Goal: Information Seeking & Learning: Learn about a topic

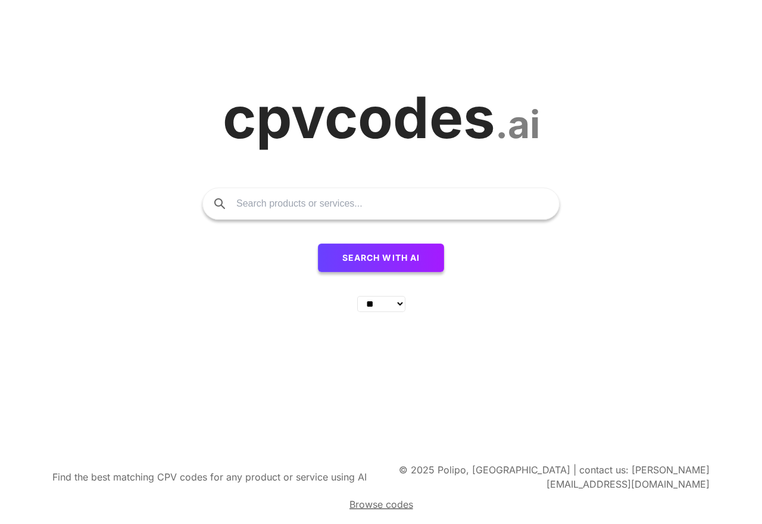
select select "**"
click at [400, 260] on span "Search with AI" at bounding box center [381, 257] width 78 height 10
select select "**"
click at [399, 312] on select "** ** ** ** ** ** ** ** ** ** ** ** ** ** ** ** ** ** ** ** ** ** ** **" at bounding box center [381, 304] width 48 height 16
click at [357, 296] on select "** ** ** ** ** ** ** ** ** ** ** ** ** ** ** ** ** ** ** ** ** ** ** **" at bounding box center [381, 304] width 48 height 16
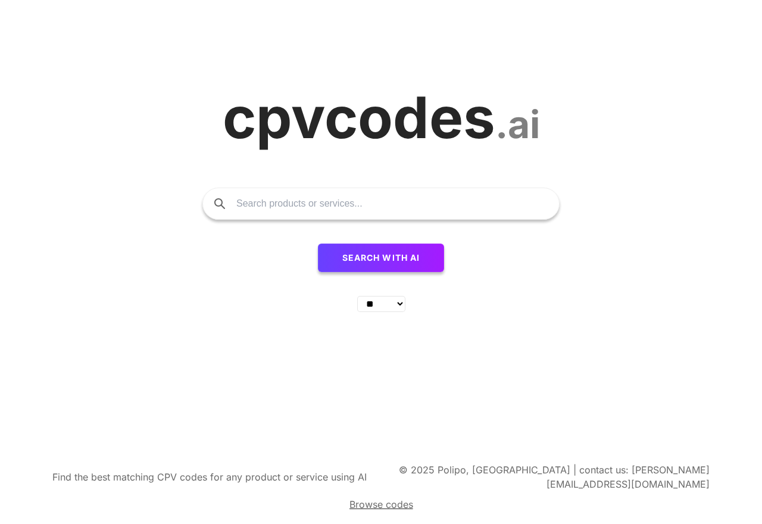
click at [399, 312] on select "** ** ** ** ** ** ** ** ** ** ** ** ** ** ** ** ** ** ** ** ** ** ** **" at bounding box center [381, 304] width 48 height 16
click option "**" at bounding box center [0, 0] width 0 height 0
click at [373, 502] on span "Browse codes" at bounding box center [381, 504] width 64 height 12
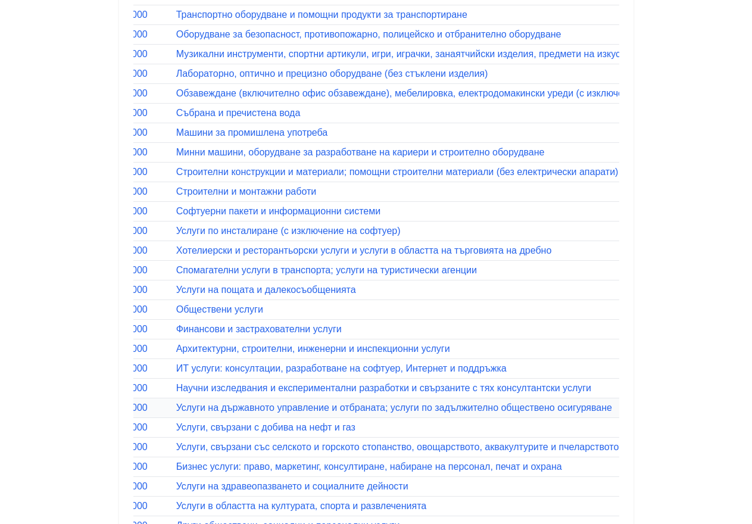
scroll to position [425, 0]
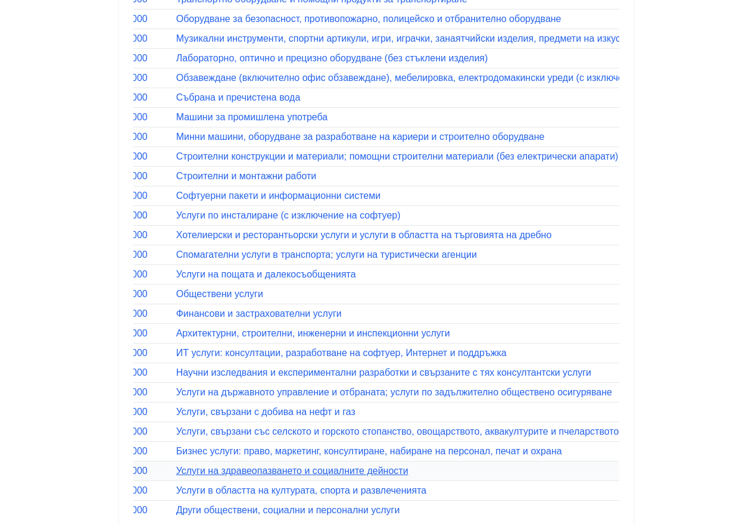
click at [205, 470] on link "Услуги на здравеопазването и социалните дейности" at bounding box center [292, 470] width 232 height 10
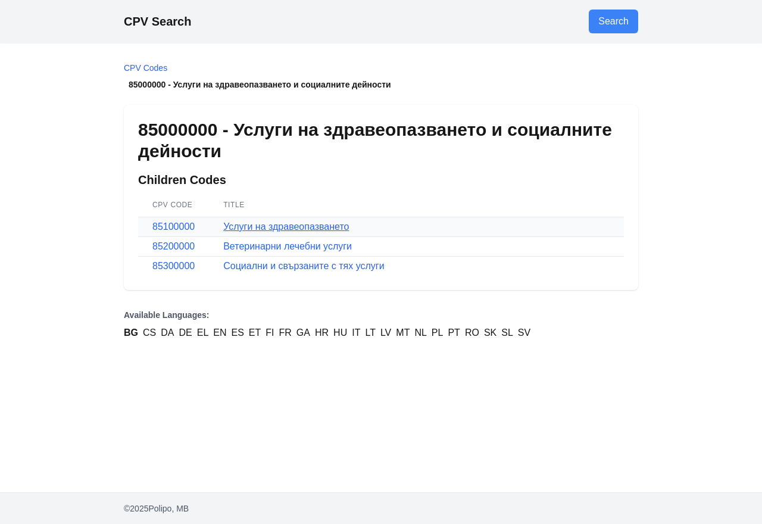
click at [279, 229] on link "Услуги на здравеопазването" at bounding box center [286, 226] width 126 height 10
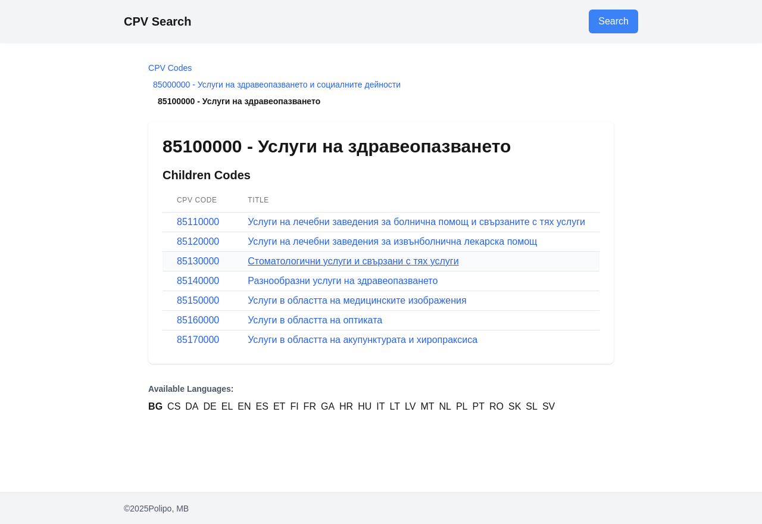
click at [273, 263] on link "Стоматологични услуги и свързани с тях услуги" at bounding box center [353, 261] width 211 height 10
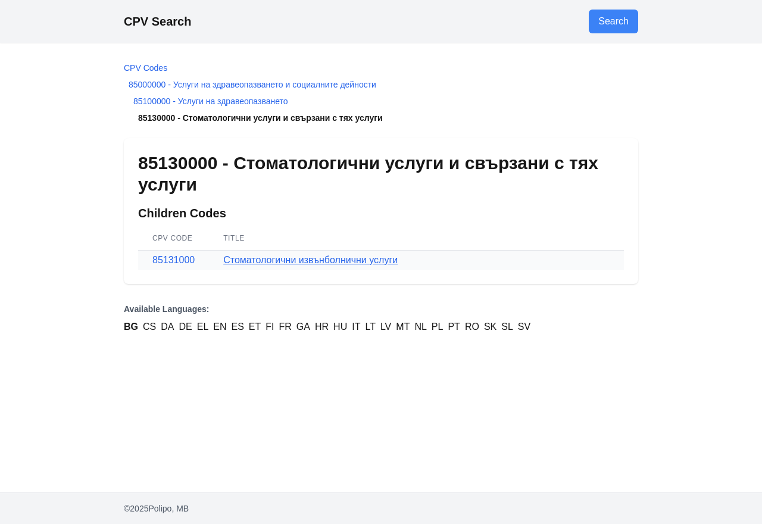
click at [272, 262] on link "Стоматологични извънболнични услуги" at bounding box center [310, 260] width 174 height 10
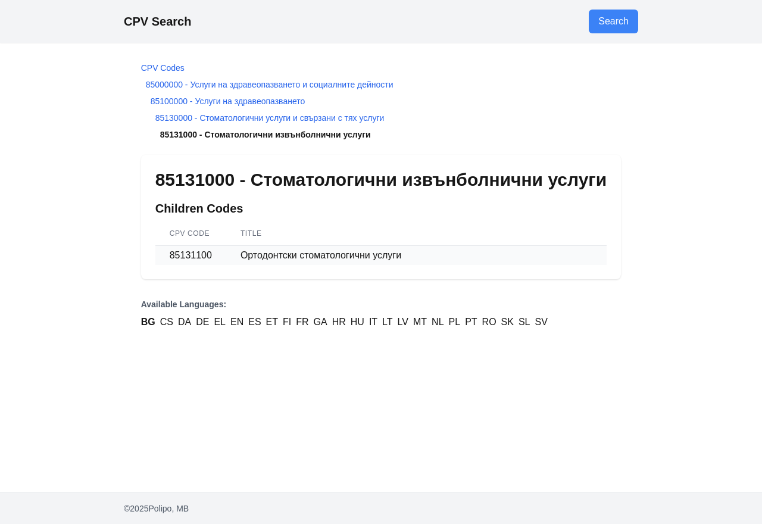
click at [191, 260] on td "85131100" at bounding box center [190, 256] width 71 height 20
click at [199, 258] on td "85131100" at bounding box center [190, 256] width 71 height 20
click at [311, 256] on td "Ортодонтски стоматологични услуги" at bounding box center [416, 256] width 380 height 20
click at [293, 381] on main "CPV Codes 85000000 - Услуги на здравеопазването и социалните дейности 85100000 …" at bounding box center [381, 267] width 499 height 449
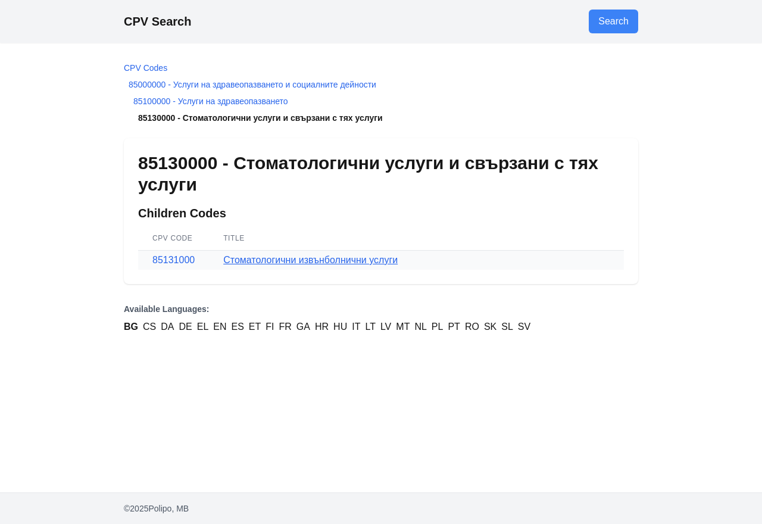
click at [270, 263] on link "Стоматологични извънболнични услуги" at bounding box center [310, 260] width 174 height 10
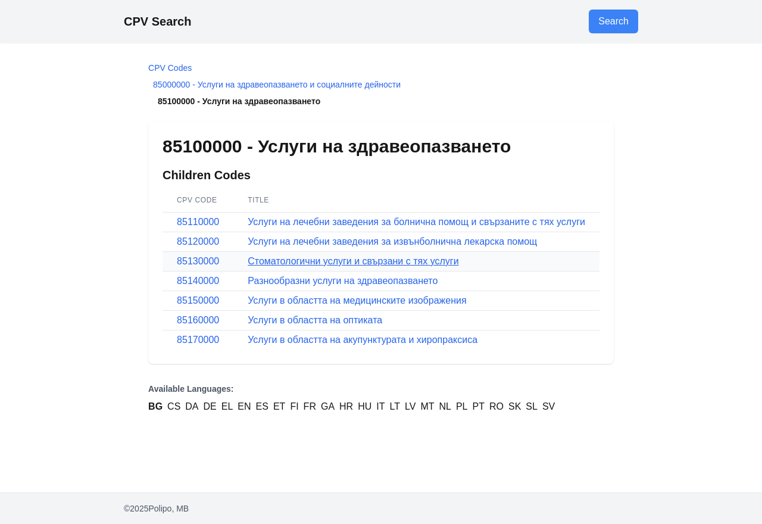
click at [279, 261] on link "Стоматологични услуги и свързани с тях услуги" at bounding box center [353, 261] width 211 height 10
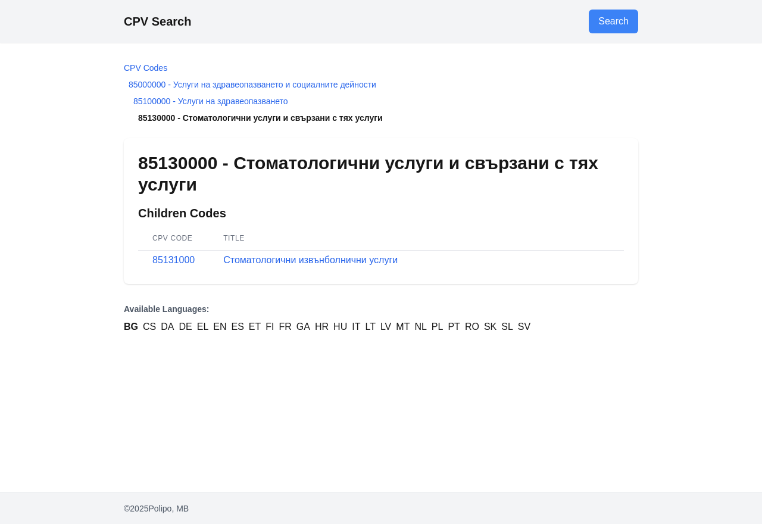
click at [279, 261] on link "Стоматологични извънболнични услуги" at bounding box center [310, 260] width 174 height 10
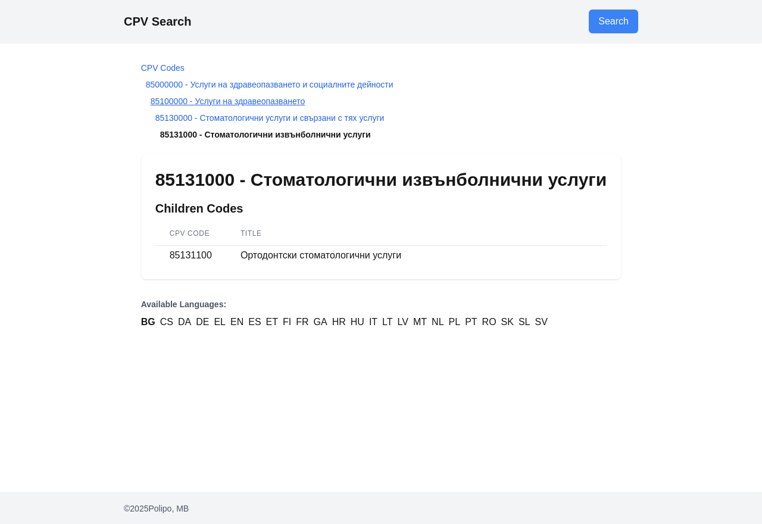
click at [211, 105] on link "85100000 - Услуги на здравеопазването" at bounding box center [228, 101] width 155 height 10
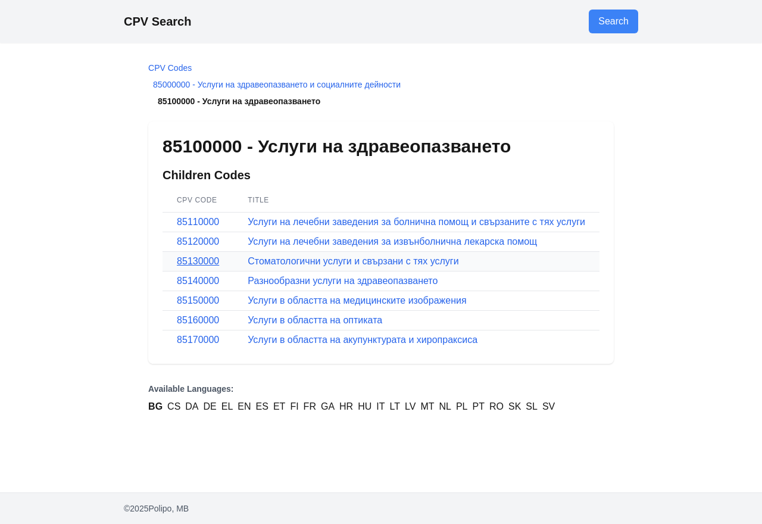
click at [208, 259] on link "85130000" at bounding box center [198, 261] width 42 height 10
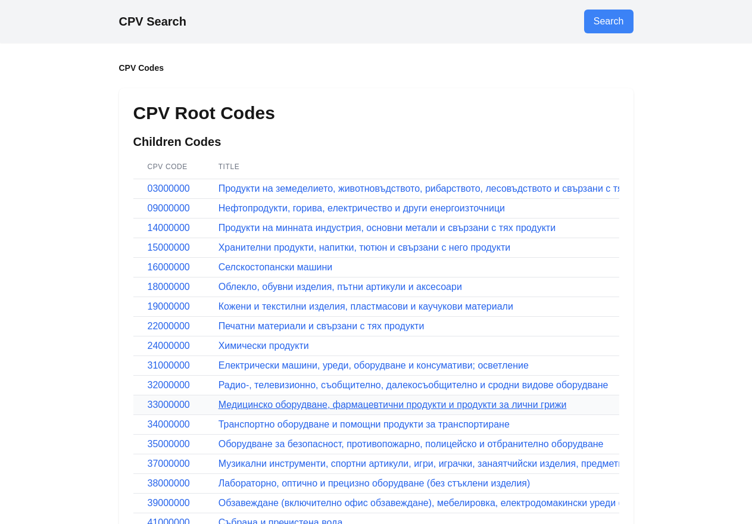
click at [290, 408] on link "Медицинско оборудване, фармацевтични продукти и продукти за лични грижи" at bounding box center [392, 404] width 348 height 10
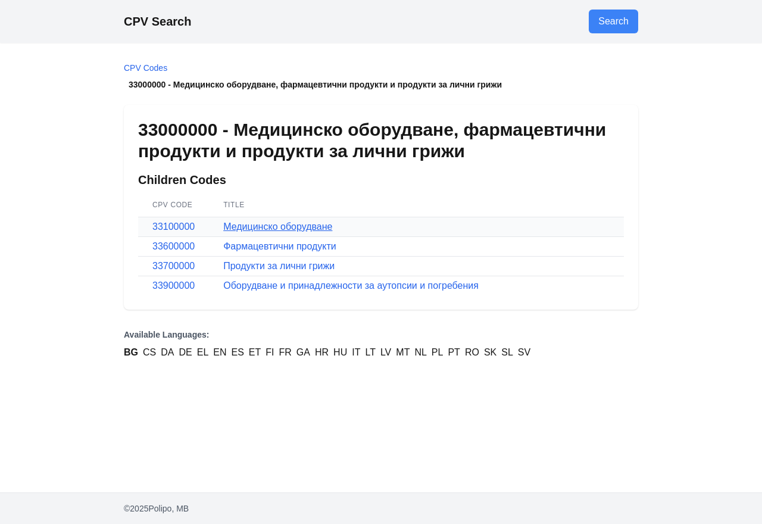
click at [274, 223] on link "Медицинско оборудване" at bounding box center [277, 226] width 109 height 10
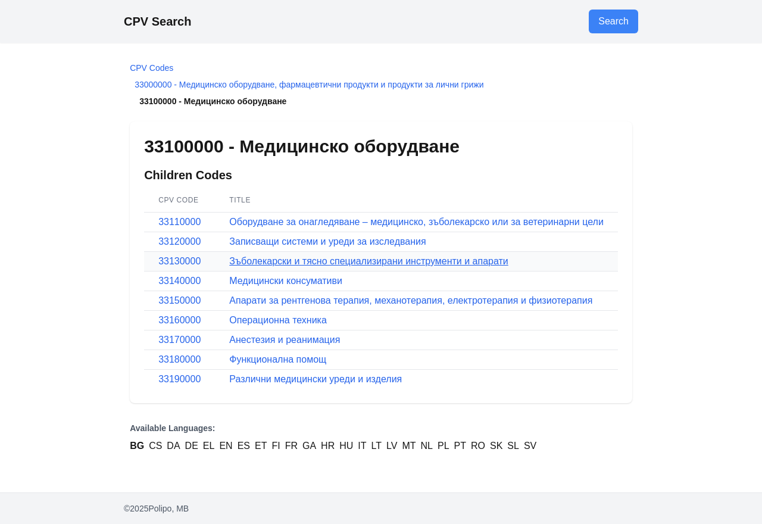
click at [294, 260] on link "Зъболекарски и тясно специализирани инструменти и апарати" at bounding box center [368, 261] width 279 height 10
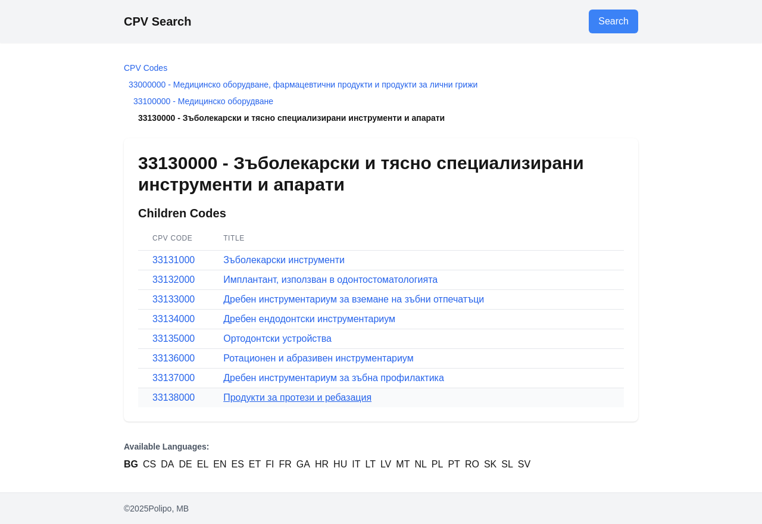
click at [283, 398] on link "Продукти за протези и ребазация" at bounding box center [297, 397] width 148 height 10
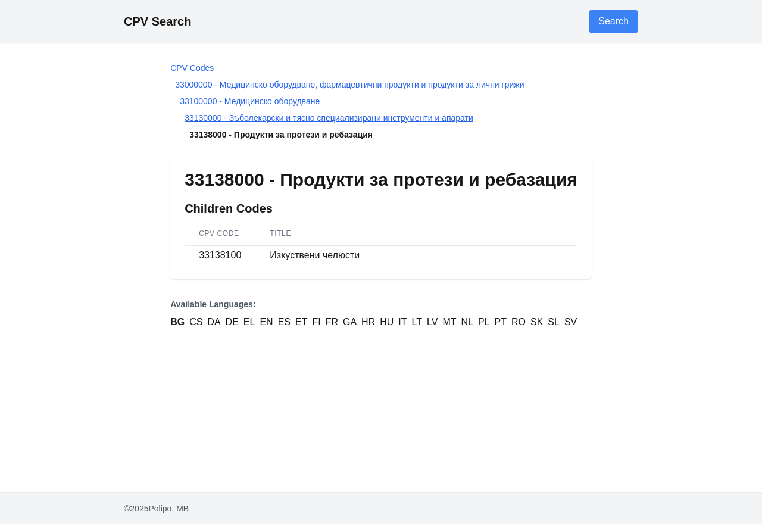
click at [289, 120] on link "33130000 - Зъболекарски и тясно специализирани инструменти и апарати" at bounding box center [329, 118] width 289 height 10
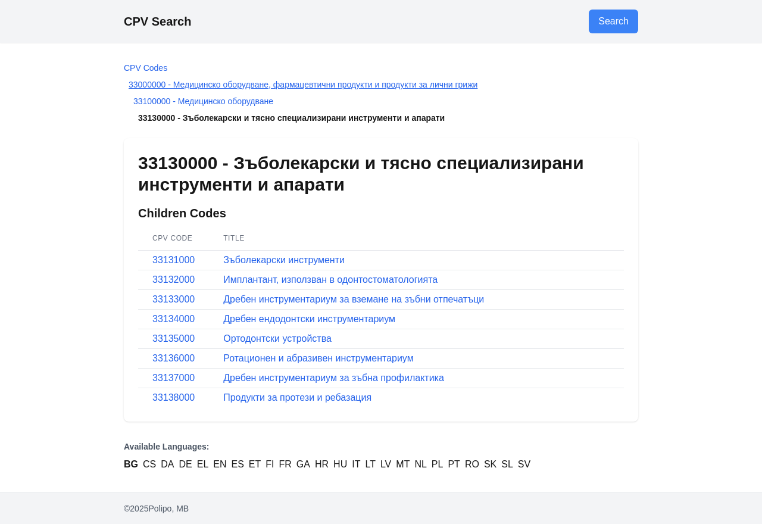
click at [240, 86] on link "33000000 - Медицинско оборудване, фармацевтични продукти и продукти за лични гр…" at bounding box center [303, 85] width 349 height 10
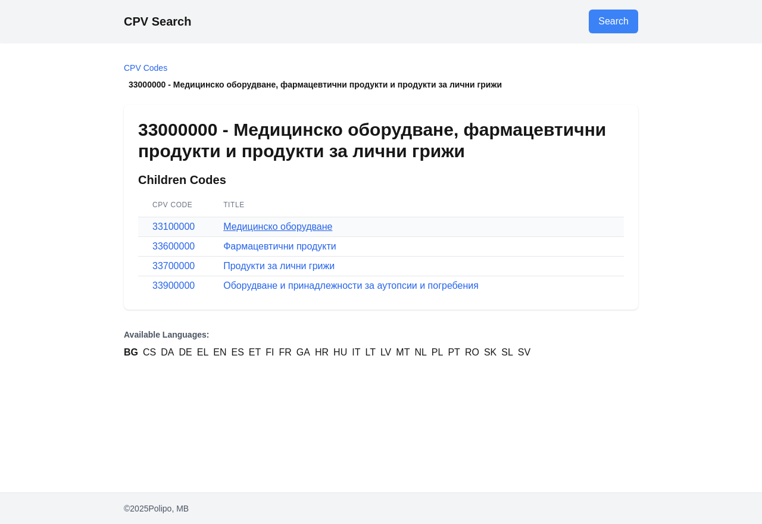
click at [273, 227] on link "Медицинско оборудване" at bounding box center [277, 226] width 109 height 10
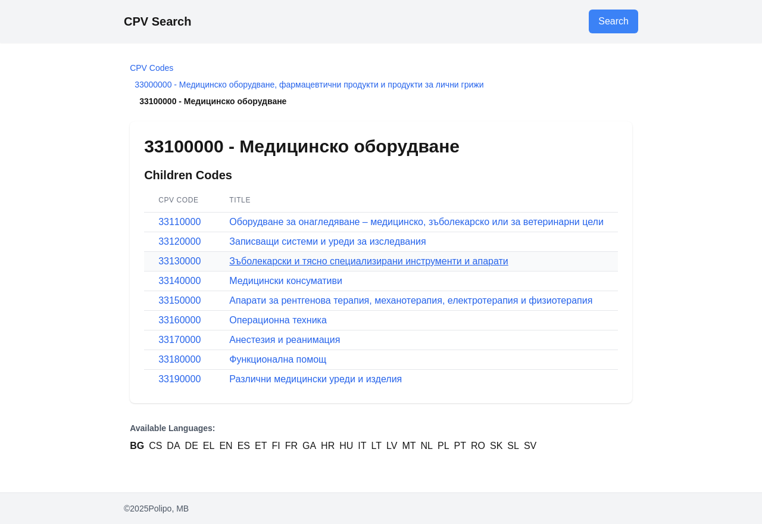
click at [271, 260] on link "Зъболекарски и тясно специализирани инструменти и апарати" at bounding box center [368, 261] width 279 height 10
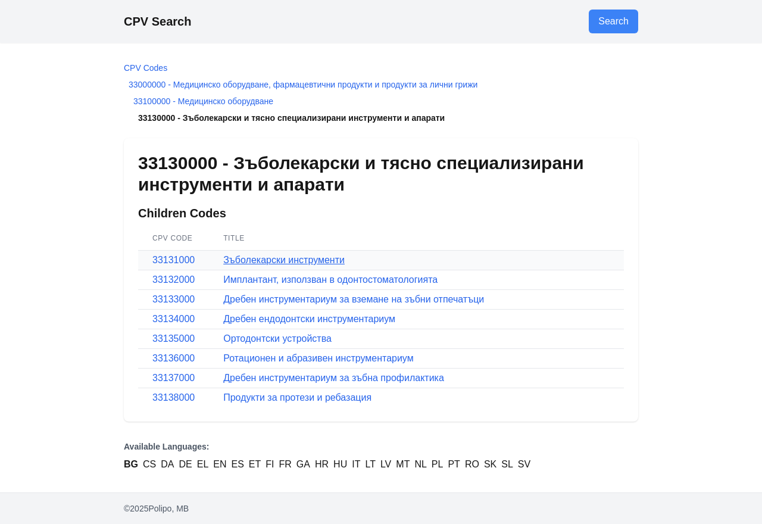
click at [321, 261] on link "Зъболекарски инструменти" at bounding box center [283, 260] width 121 height 10
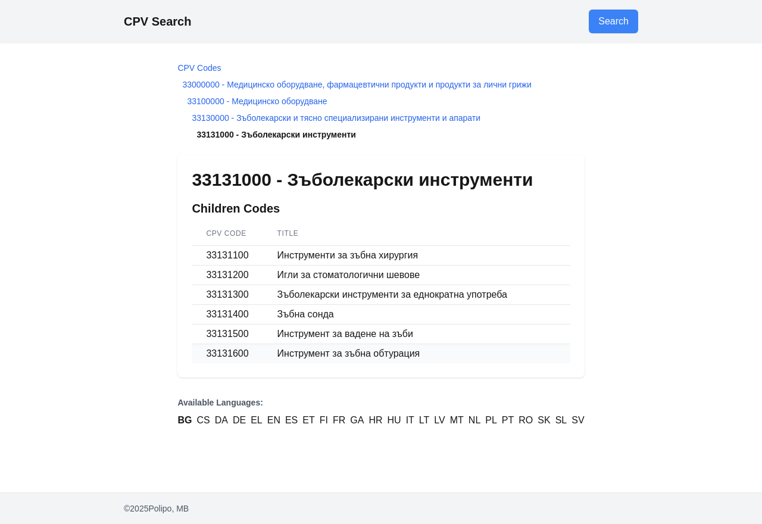
click at [383, 354] on td "Инструмент за зъбна обтурация" at bounding box center [416, 354] width 307 height 20
click at [290, 102] on link "33100000 - Медицинско оборудване" at bounding box center [257, 101] width 140 height 10
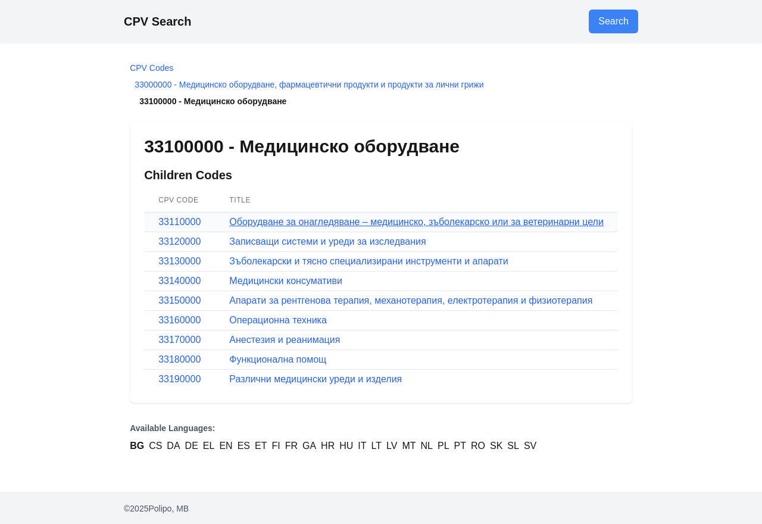
click at [270, 221] on link "Оборудване за онагледяване – медицинско, зъболекарско или за ветеринарни цели" at bounding box center [416, 222] width 374 height 10
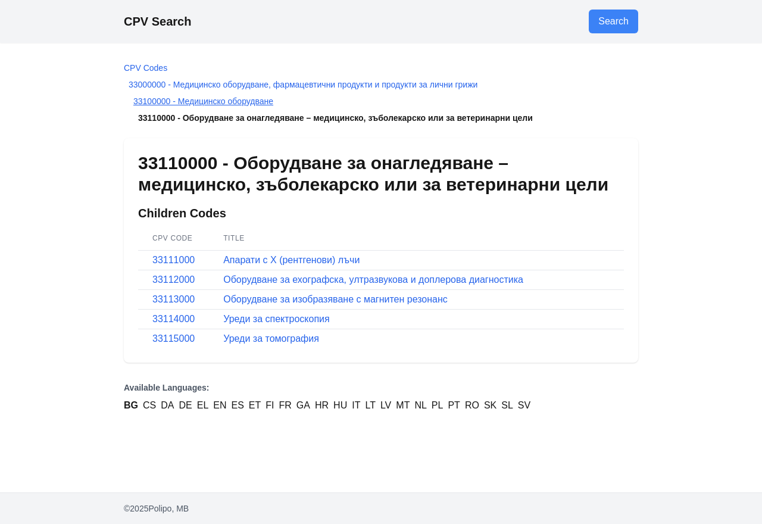
click at [225, 98] on link "33100000 - Медицинско оборудване" at bounding box center [203, 101] width 140 height 10
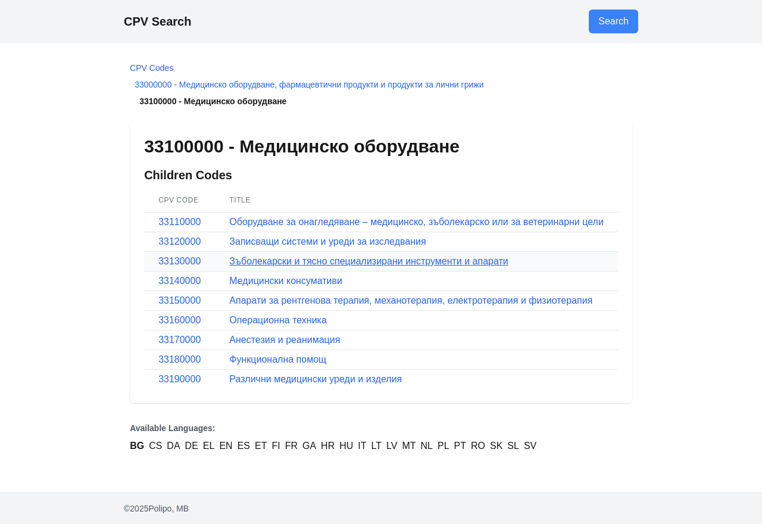
click at [334, 259] on link "Зъболекарски и тясно специализирани инструменти и апарати" at bounding box center [368, 261] width 279 height 10
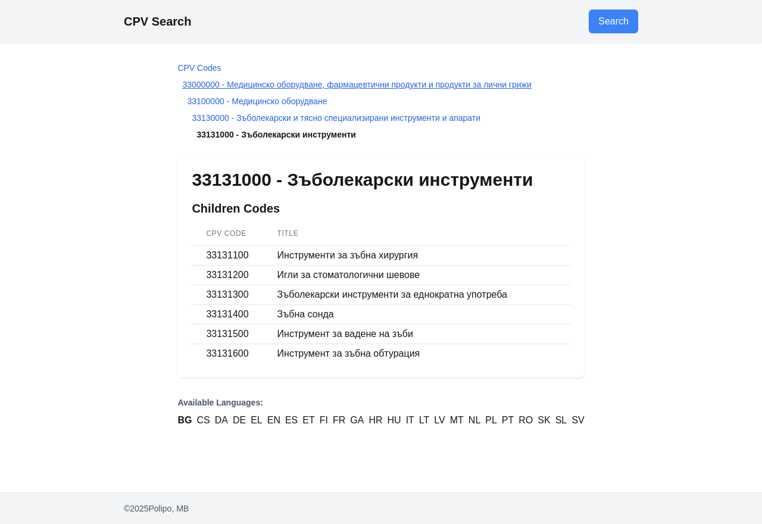
click at [250, 85] on link "33000000 - Медицинско оборудване, фармацевтични продукти и продукти за лични гр…" at bounding box center [356, 85] width 349 height 10
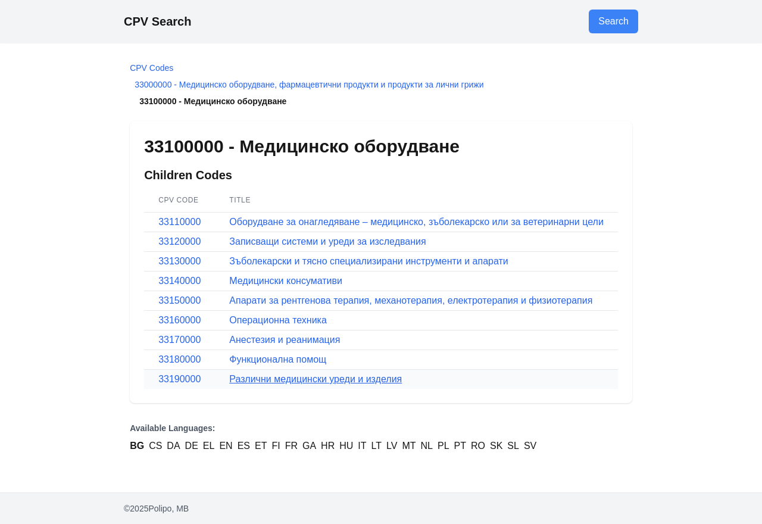
click at [320, 384] on link "Различни медицински уреди и изделия" at bounding box center [315, 379] width 173 height 10
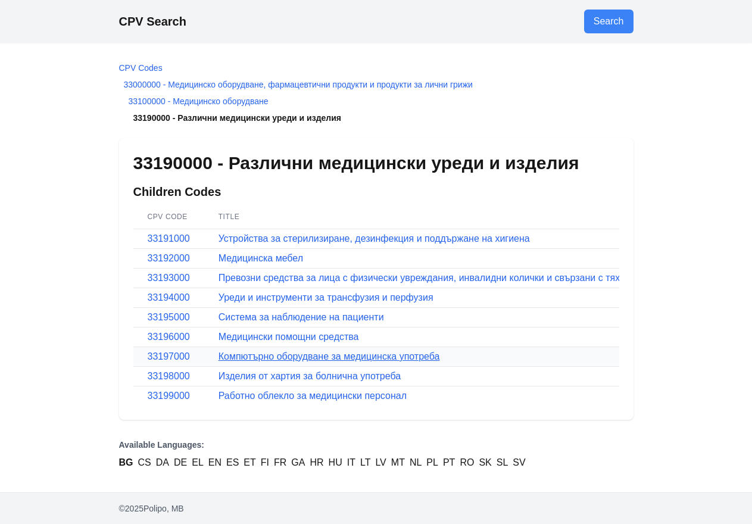
click at [268, 358] on link "Компютърно оборудване за медицинска употреба" at bounding box center [328, 356] width 221 height 10
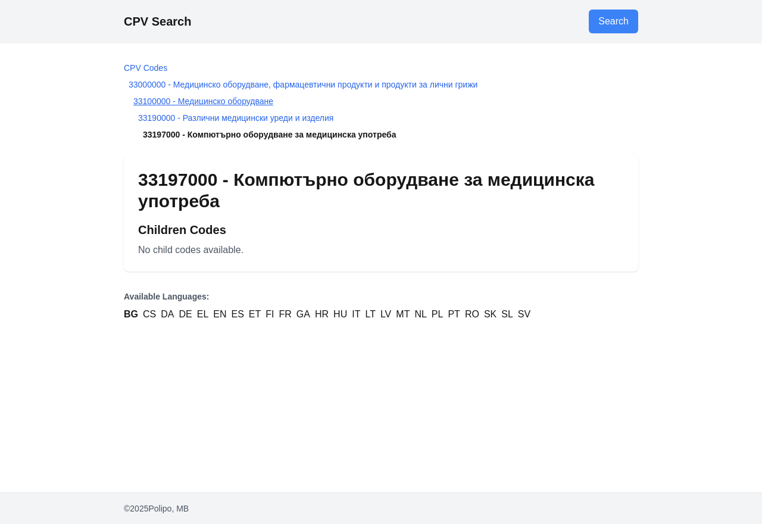
click at [215, 101] on link "33100000 - Медицинско оборудване" at bounding box center [203, 101] width 140 height 10
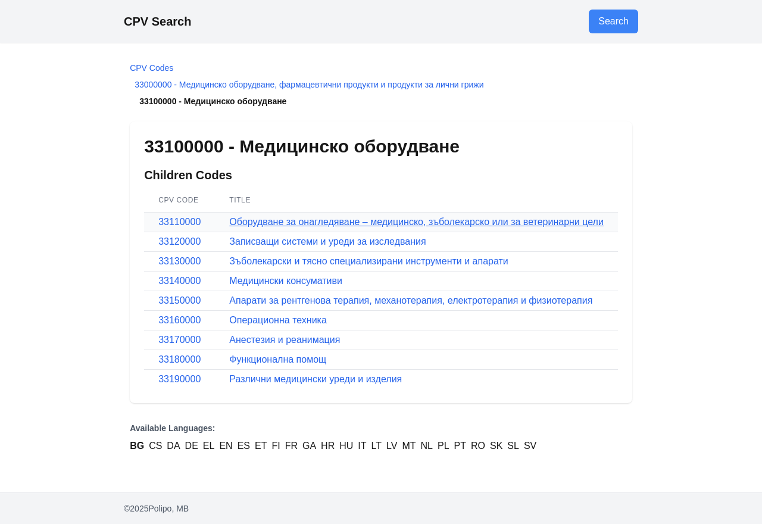
click at [414, 227] on link "Оборудване за онагледяване – медицинско, зъболекарско или за ветеринарни цели" at bounding box center [416, 222] width 374 height 10
click at [287, 381] on link "Различни медицински уреди и изделия" at bounding box center [315, 379] width 173 height 10
